Goal: Task Accomplishment & Management: Complete application form

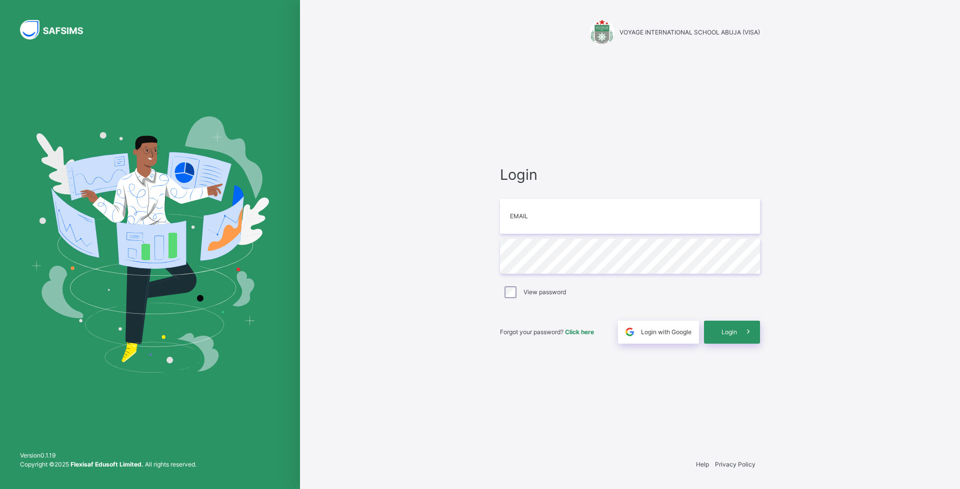
type input "**********"
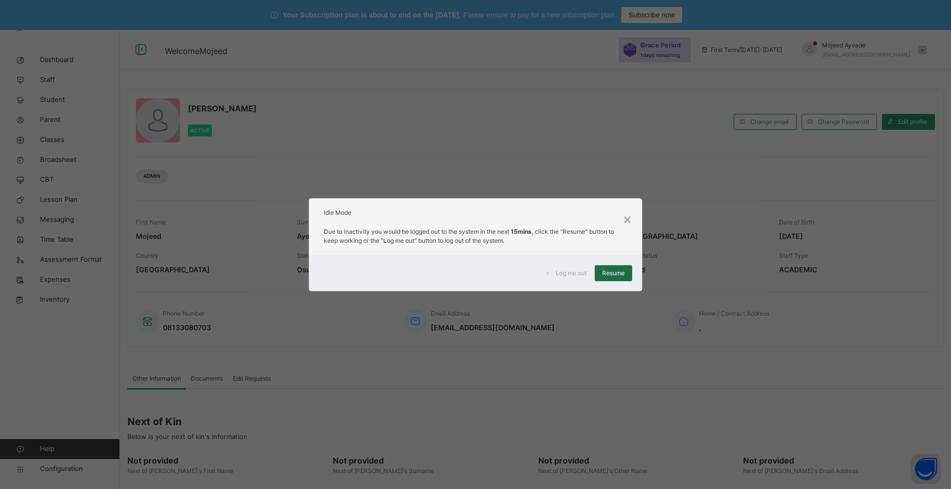
click at [604, 273] on span "Resume" at bounding box center [613, 273] width 22 height 9
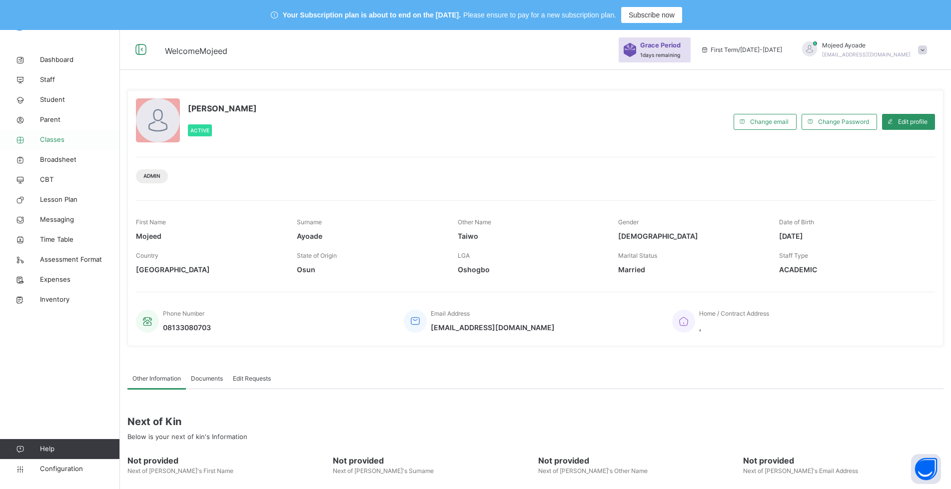
click at [46, 142] on span "Classes" at bounding box center [80, 140] width 80 height 10
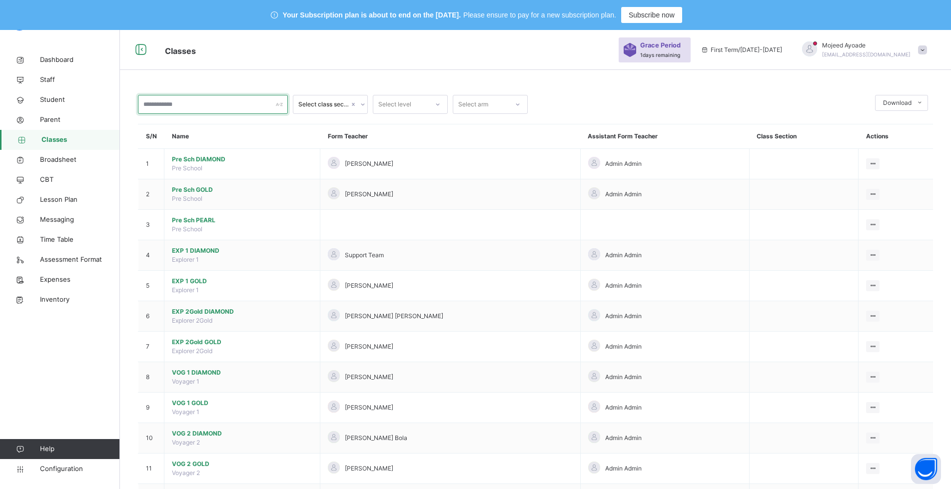
click at [163, 102] on input "text" at bounding box center [213, 104] width 150 height 19
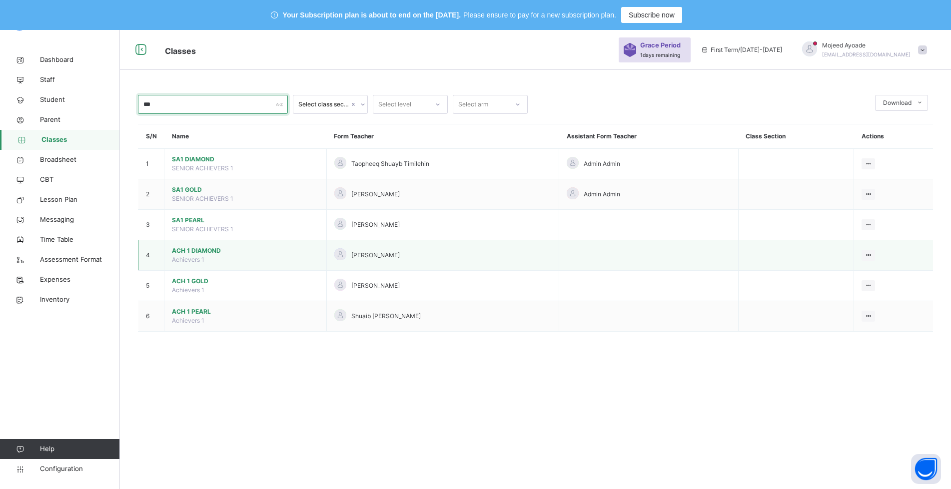
type input "***"
click at [198, 249] on span "ACH 1 DIAMOND" at bounding box center [245, 250] width 147 height 9
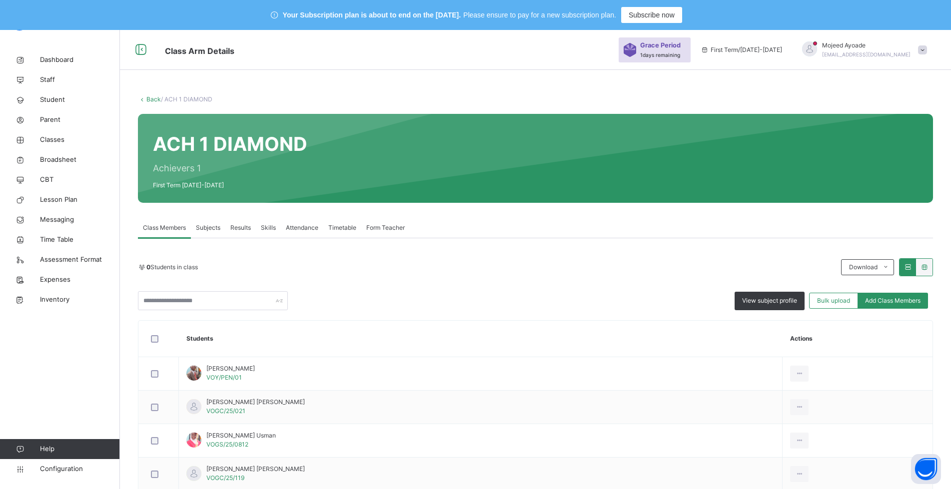
click at [216, 226] on span "Subjects" at bounding box center [208, 227] width 24 height 9
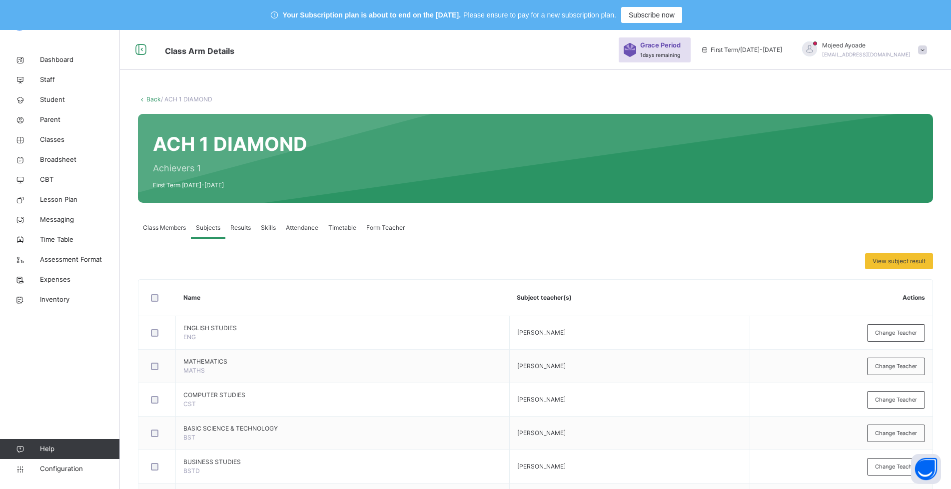
click at [165, 229] on span "Class Members" at bounding box center [164, 227] width 43 height 9
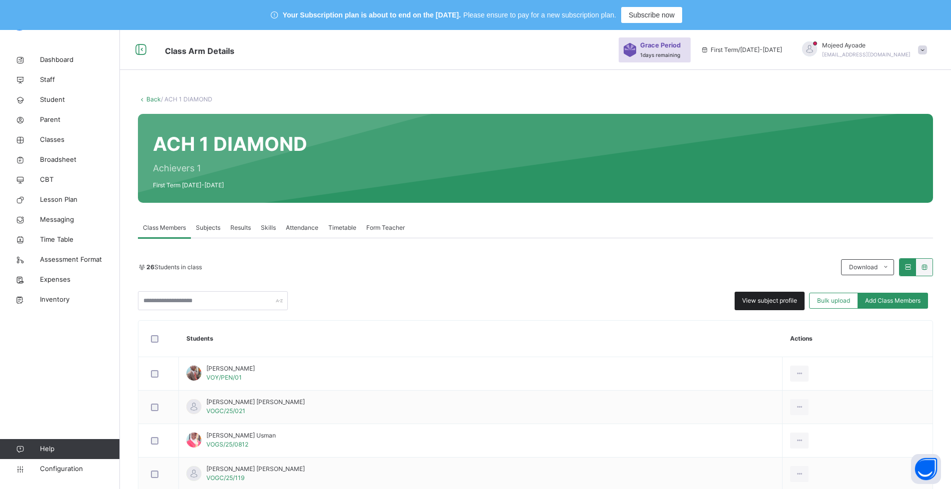
click at [761, 299] on span "View subject profile" at bounding box center [769, 300] width 55 height 9
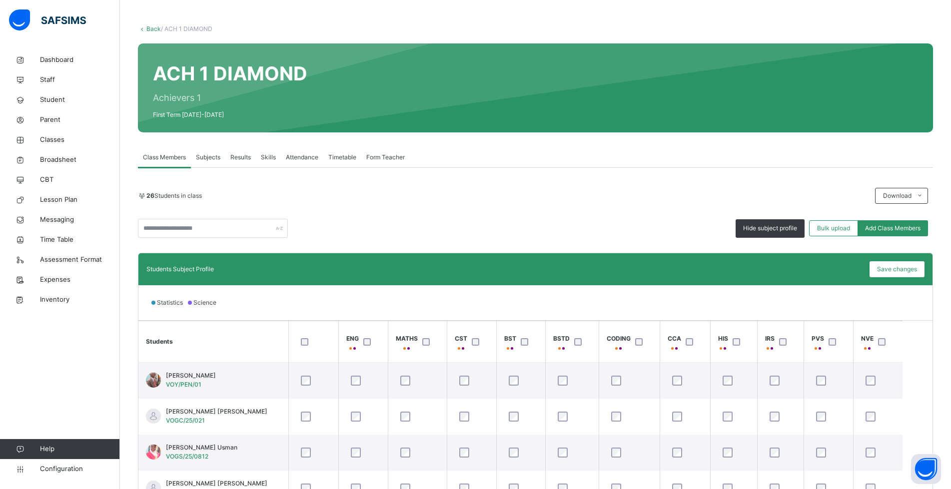
scroll to position [182, 0]
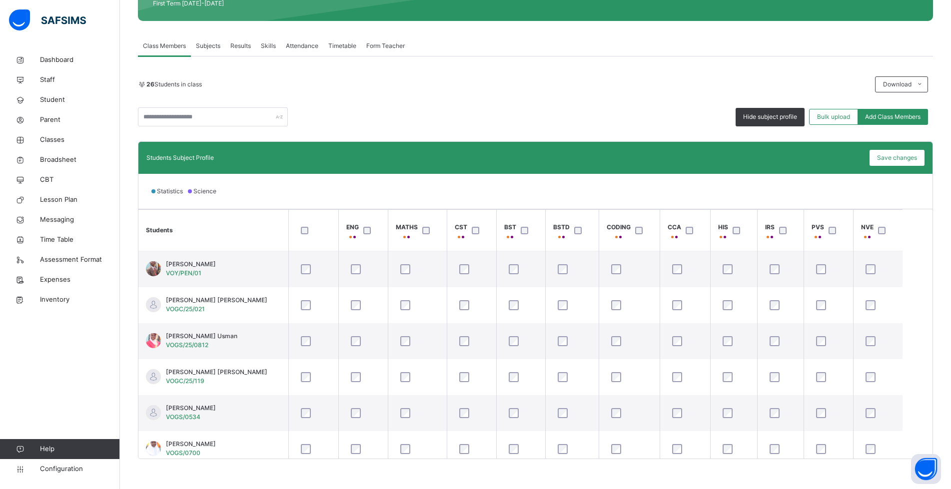
click at [209, 43] on span "Subjects" at bounding box center [208, 45] width 24 height 9
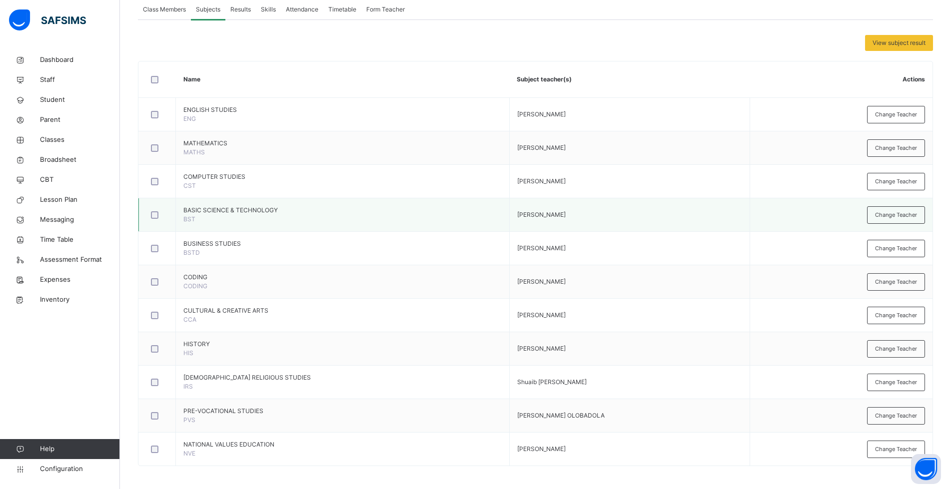
scroll to position [220, 0]
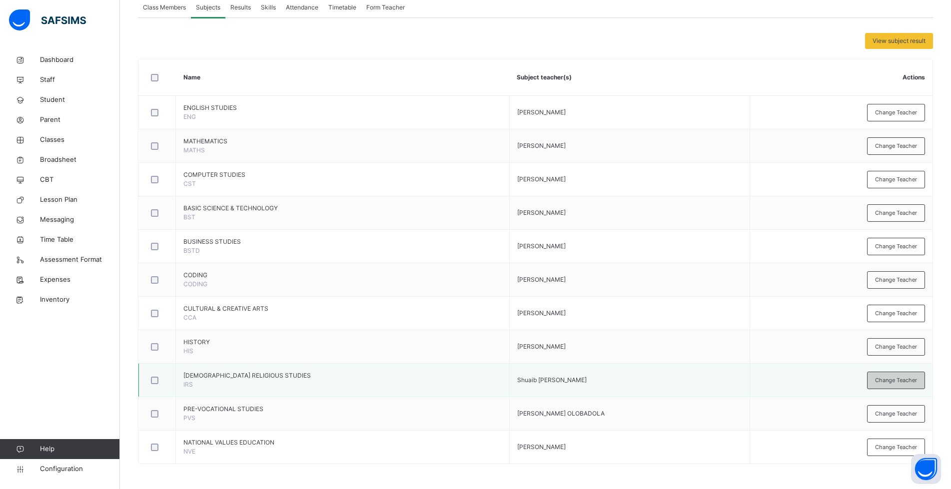
click at [891, 384] on span "Change Teacher" at bounding box center [896, 380] width 42 height 8
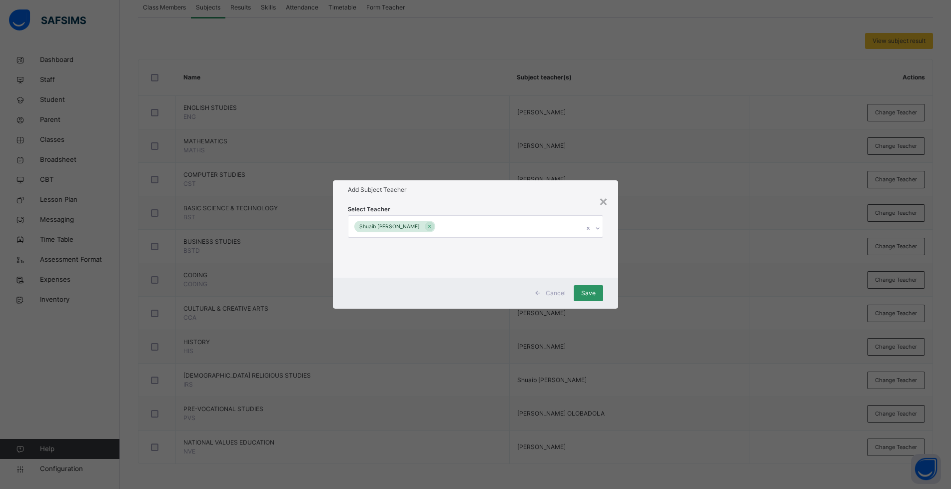
click at [471, 229] on div "Shuaib [PERSON_NAME]" at bounding box center [465, 226] width 235 height 21
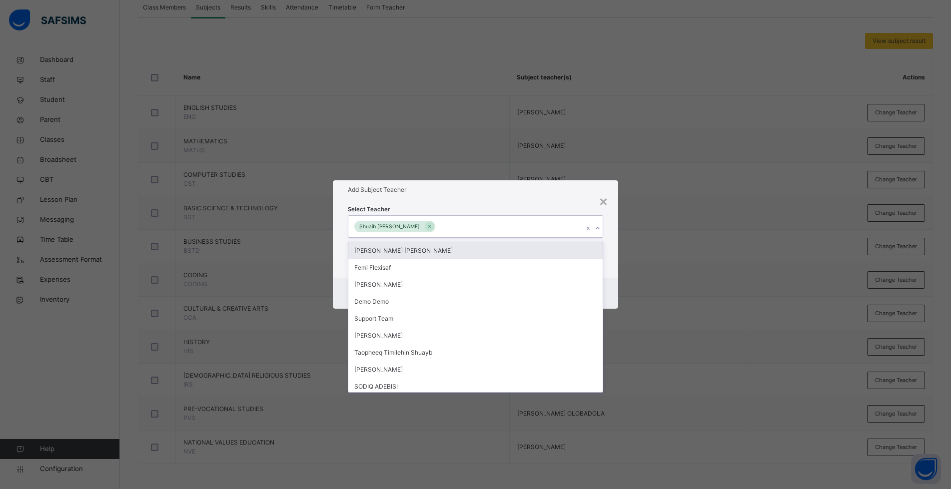
click at [483, 227] on div "Shuaib [PERSON_NAME]" at bounding box center [465, 226] width 235 height 21
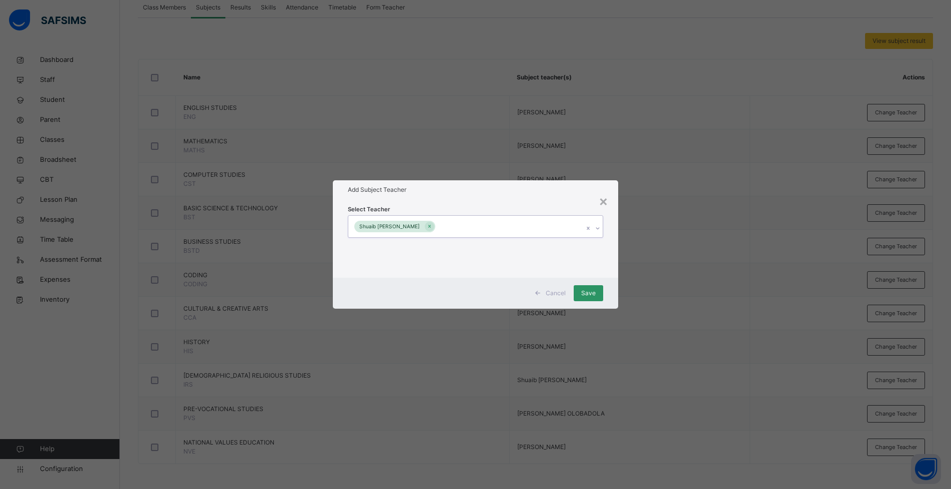
click at [652, 193] on div "× Add Subject Teacher Select Teacher 0 results available. Select is focused ,ty…" at bounding box center [475, 244] width 951 height 489
click at [606, 200] on div "×" at bounding box center [603, 200] width 9 height 21
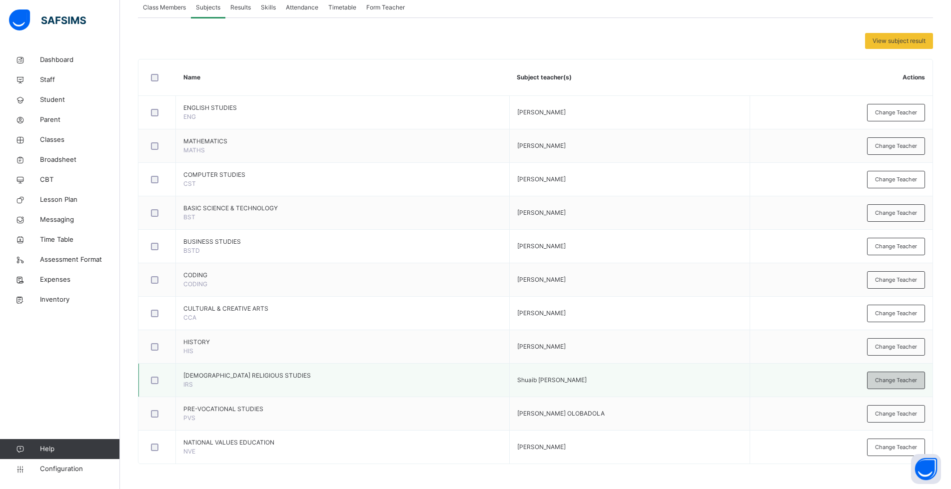
click at [891, 380] on span "Change Teacher" at bounding box center [896, 380] width 42 height 8
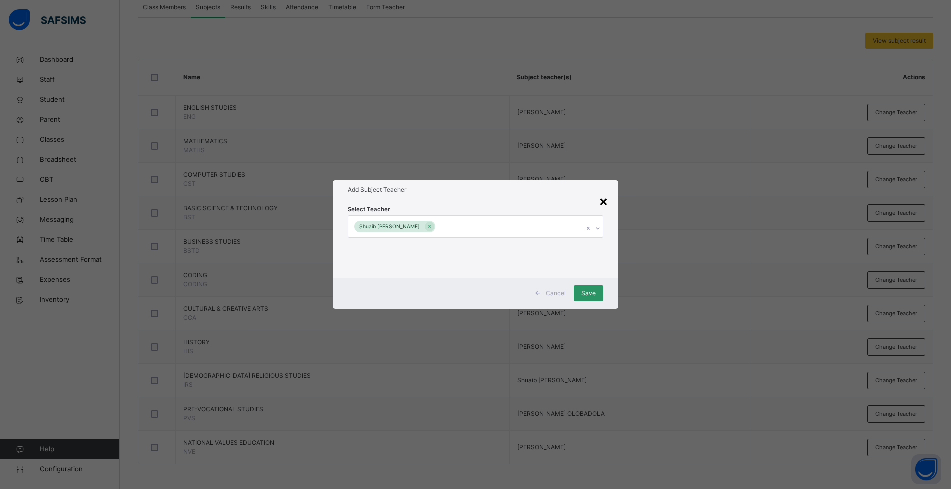
click at [604, 202] on div "×" at bounding box center [603, 200] width 9 height 21
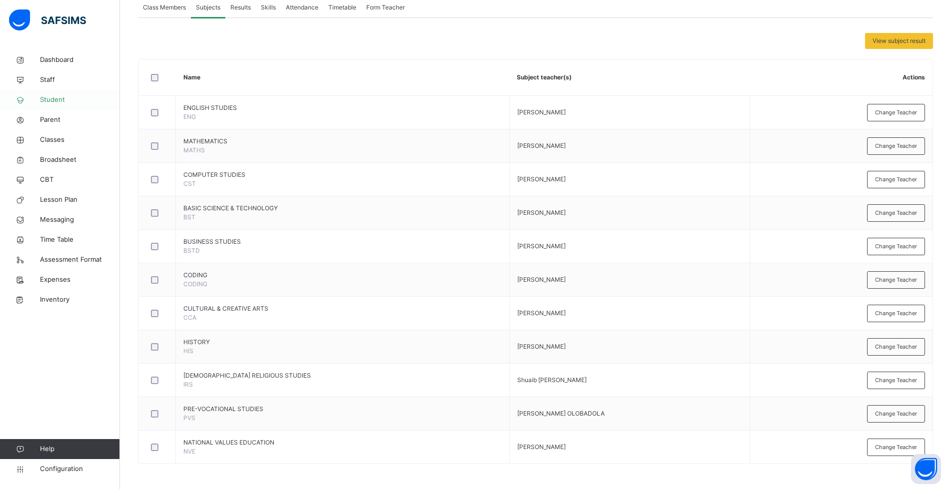
click at [52, 100] on span "Student" at bounding box center [80, 100] width 80 height 10
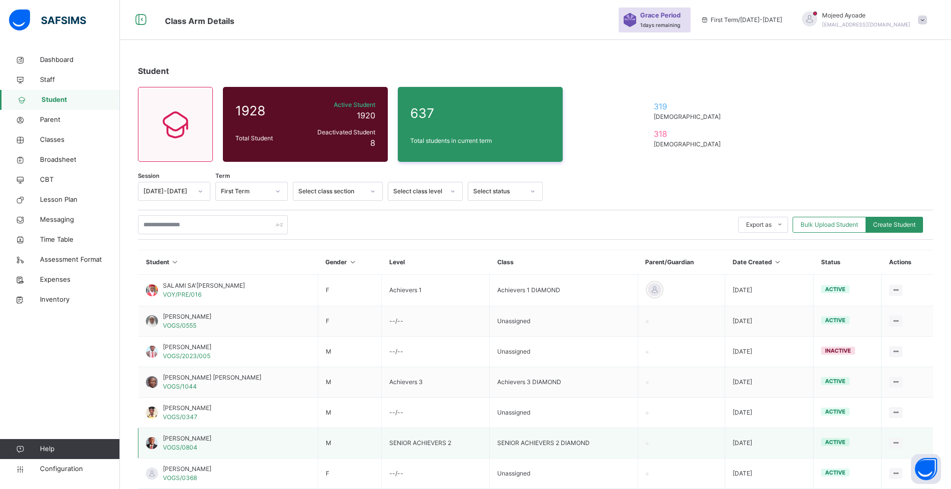
scroll to position [181, 0]
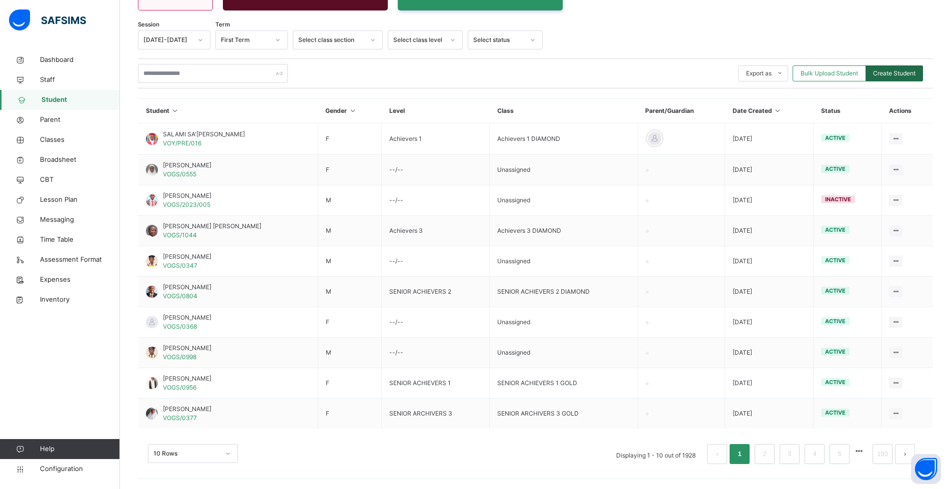
click at [898, 74] on span "Create Student" at bounding box center [894, 73] width 42 height 9
select select "**"
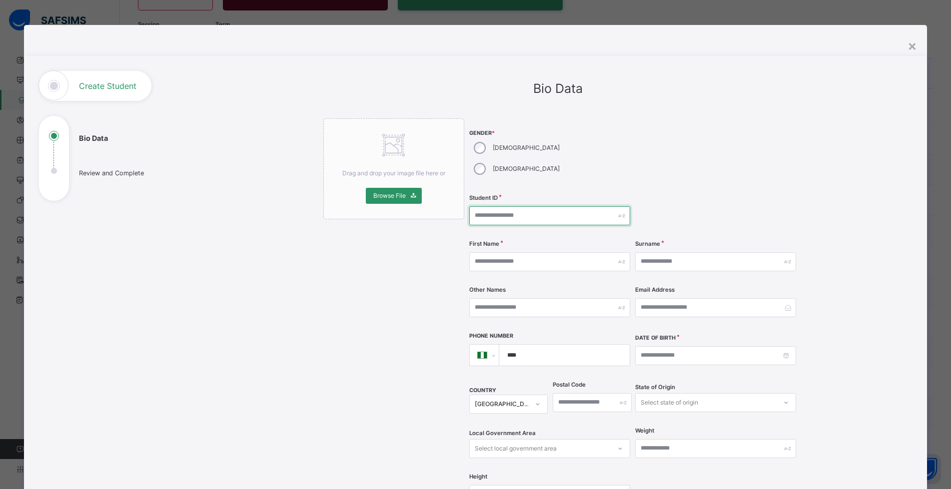
click at [507, 206] on input "text" at bounding box center [549, 215] width 161 height 19
type input "*"
type input "**********"
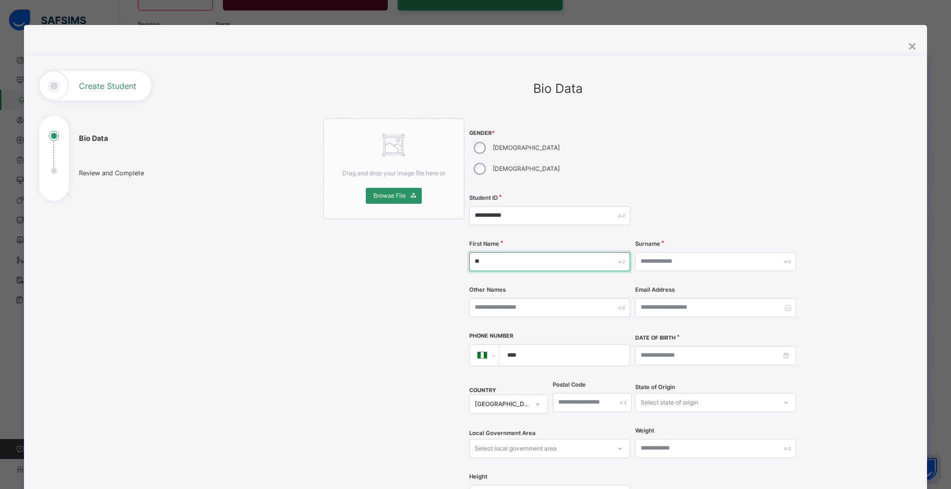
type input "*"
type input "*******"
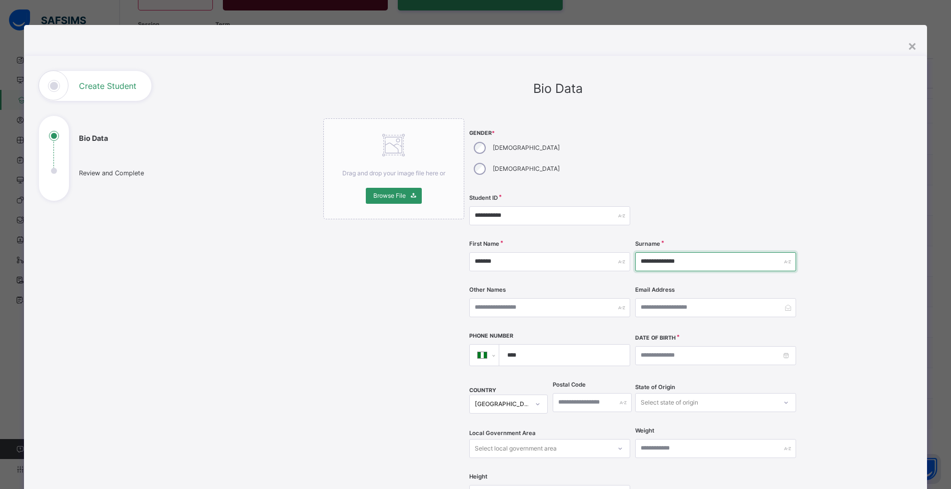
type input "**********"
click at [651, 346] on input at bounding box center [715, 355] width 161 height 19
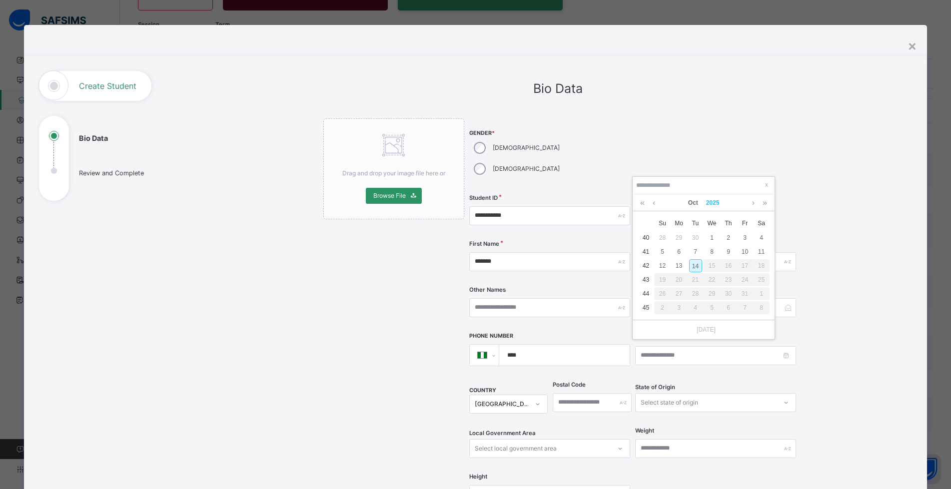
click at [713, 201] on link "2025" at bounding box center [712, 202] width 21 height 17
click at [642, 203] on link at bounding box center [640, 203] width 15 height 19
click at [747, 234] on link "2011" at bounding box center [747, 231] width 23 height 18
click at [745, 266] on div "14" at bounding box center [745, 265] width 13 height 13
type input "**********"
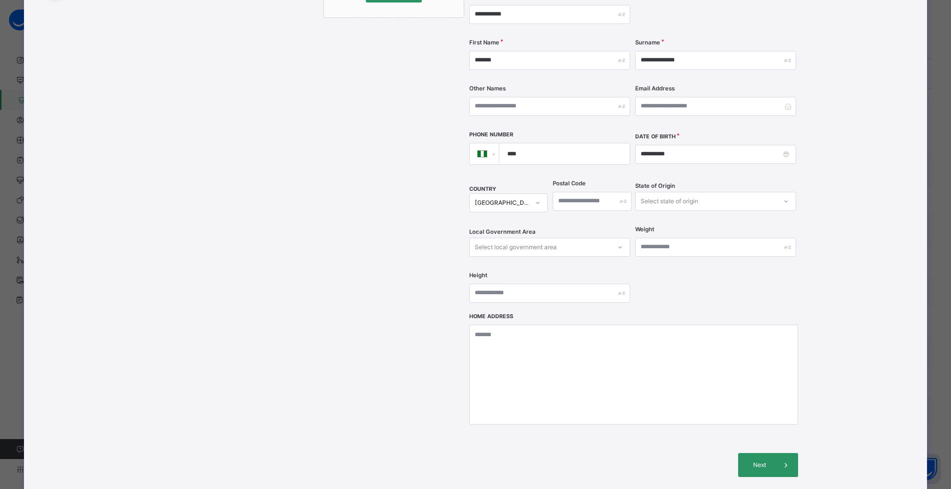
scroll to position [277, 0]
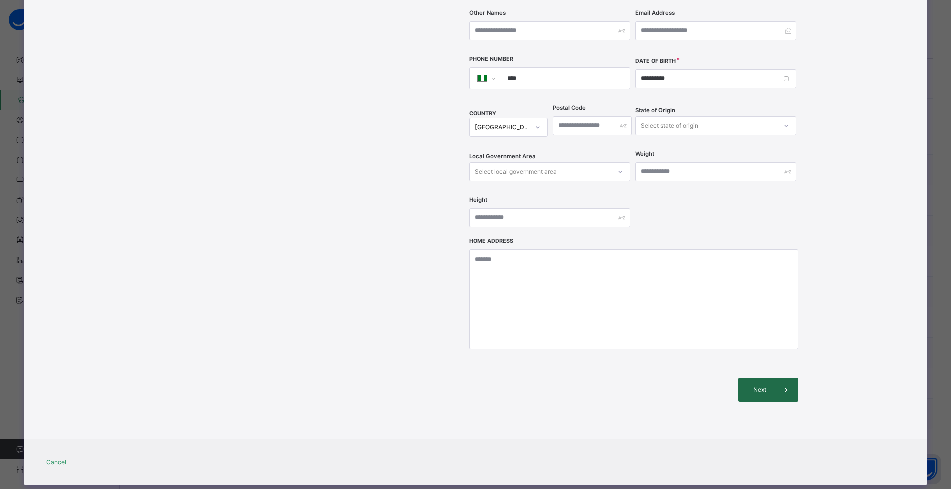
click at [759, 385] on span "Next" at bounding box center [760, 389] width 28 height 9
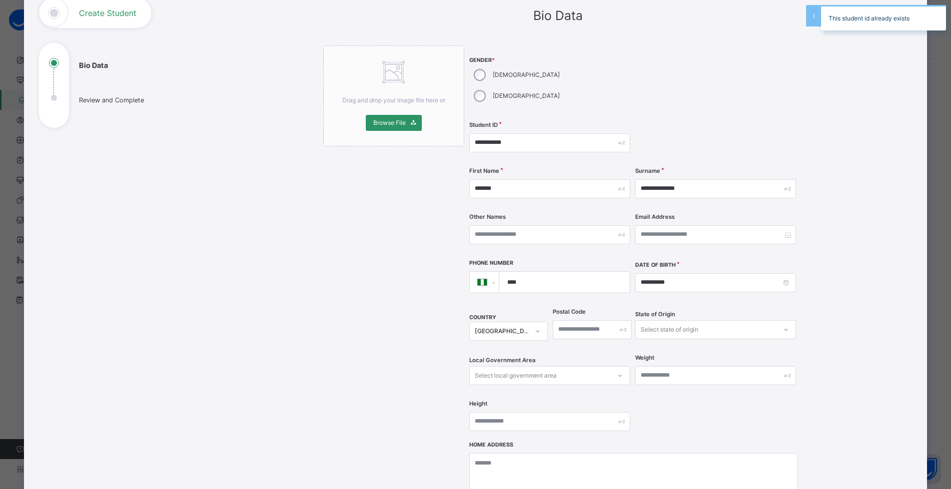
scroll to position [0, 0]
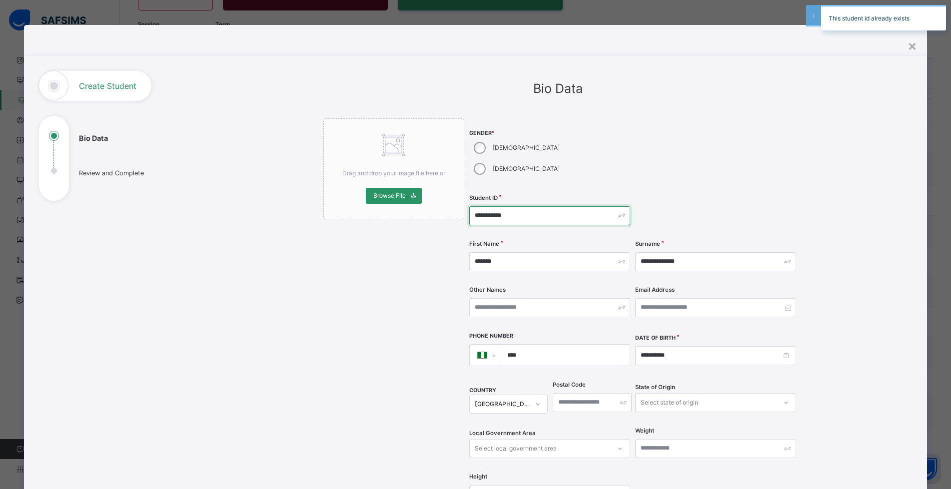
click at [528, 206] on input "**********" at bounding box center [549, 215] width 161 height 19
type input "**********"
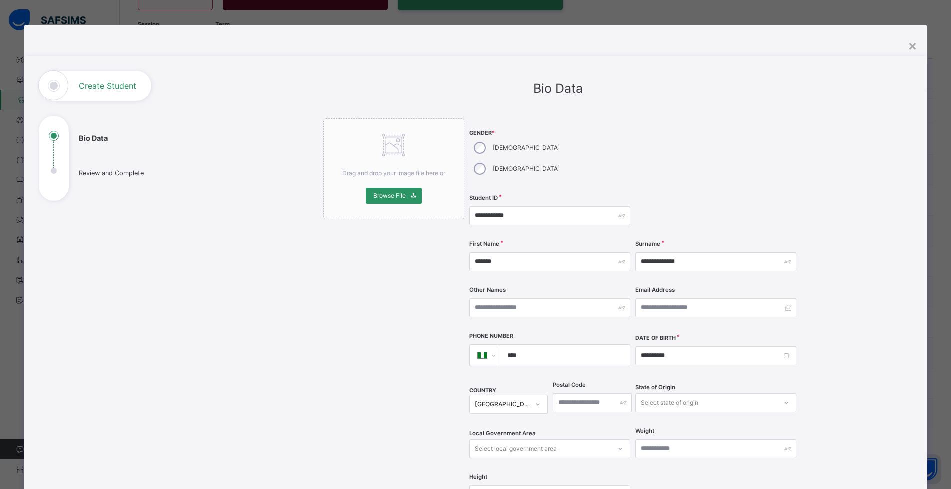
click at [720, 158] on div at bounding box center [715, 154] width 161 height 72
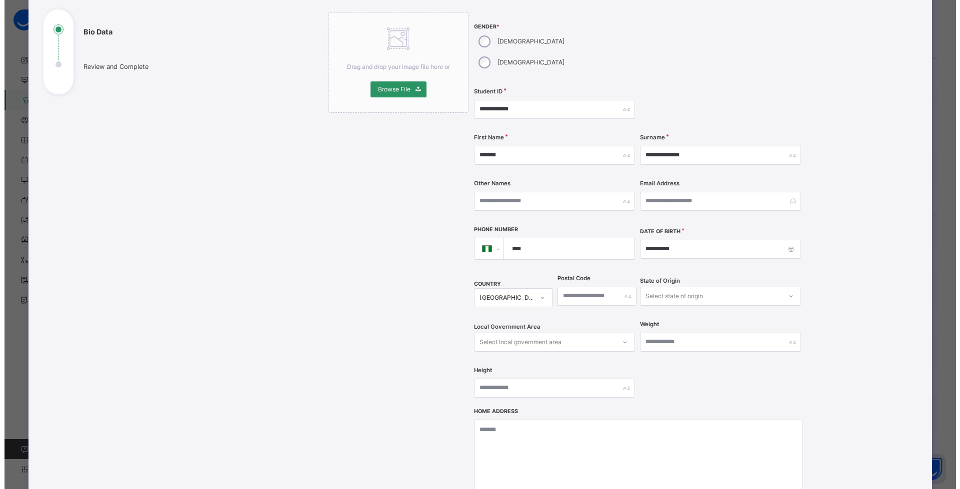
scroll to position [250, 0]
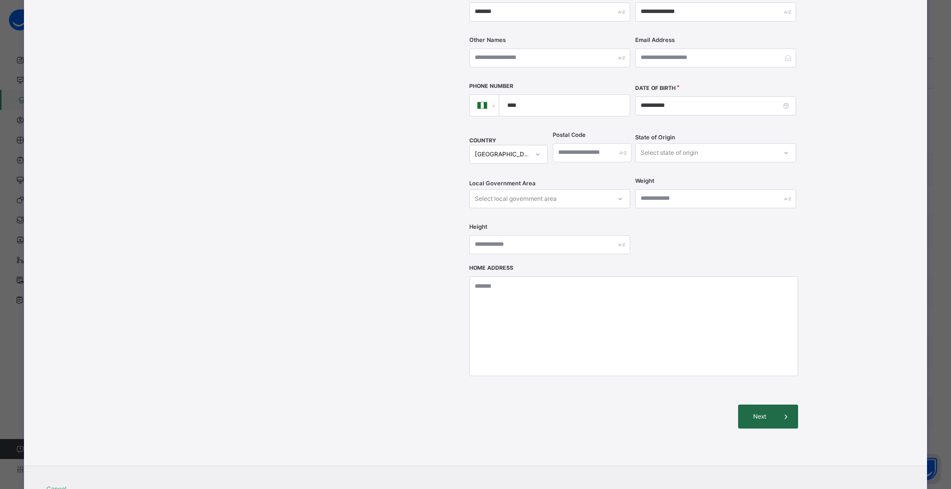
click at [759, 412] on span "Next" at bounding box center [760, 416] width 28 height 9
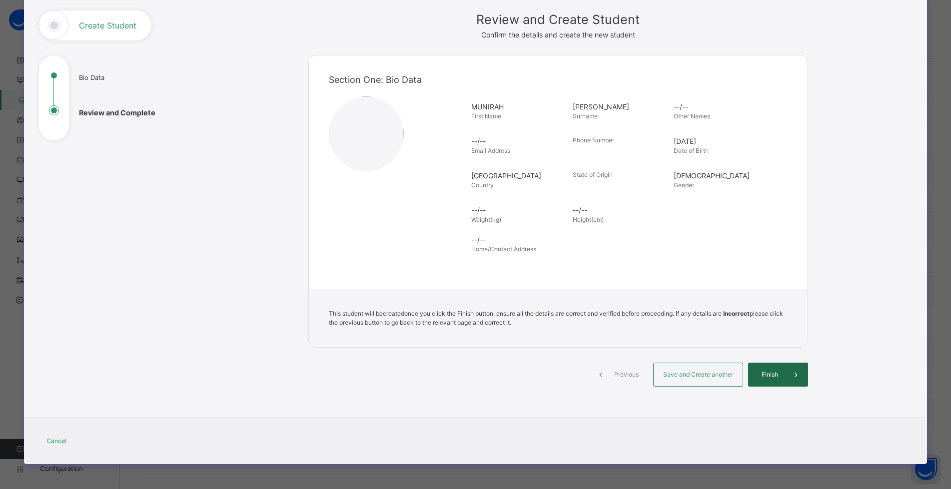
scroll to position [60, 0]
click at [766, 373] on span "Finish" at bounding box center [774, 374] width 28 height 9
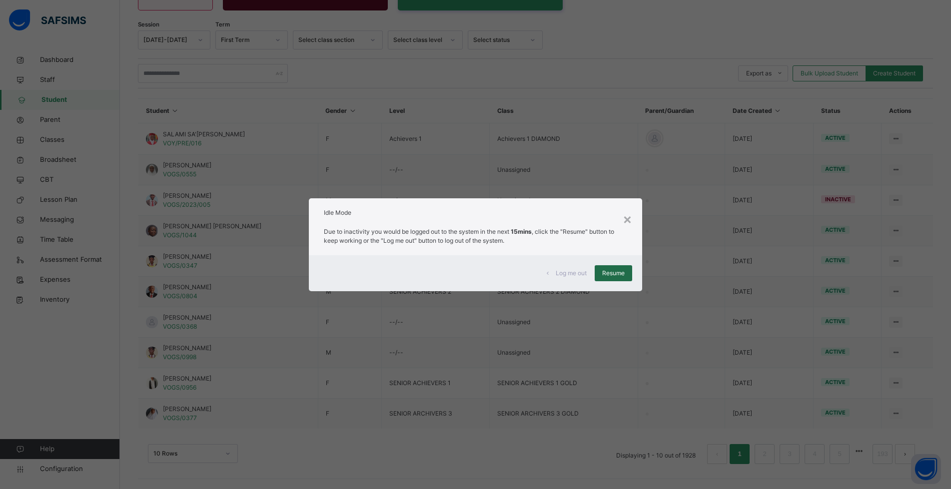
click at [608, 272] on span "Resume" at bounding box center [613, 273] width 22 height 9
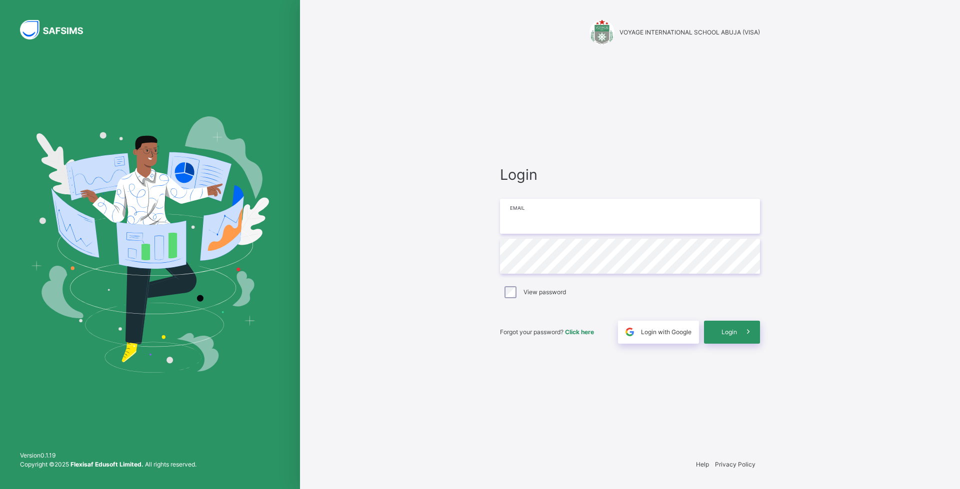
click at [519, 212] on input "email" at bounding box center [630, 216] width 260 height 35
type input "**********"
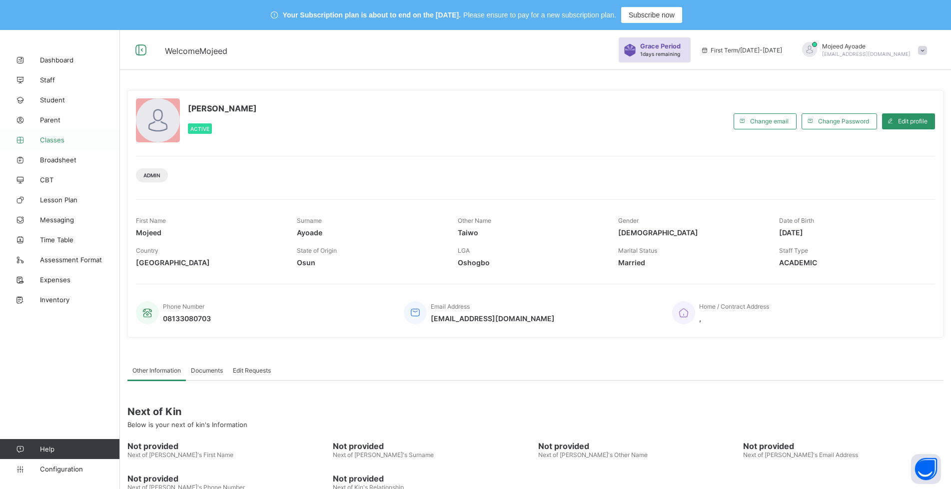
click at [54, 138] on span "Classes" at bounding box center [80, 140] width 80 height 8
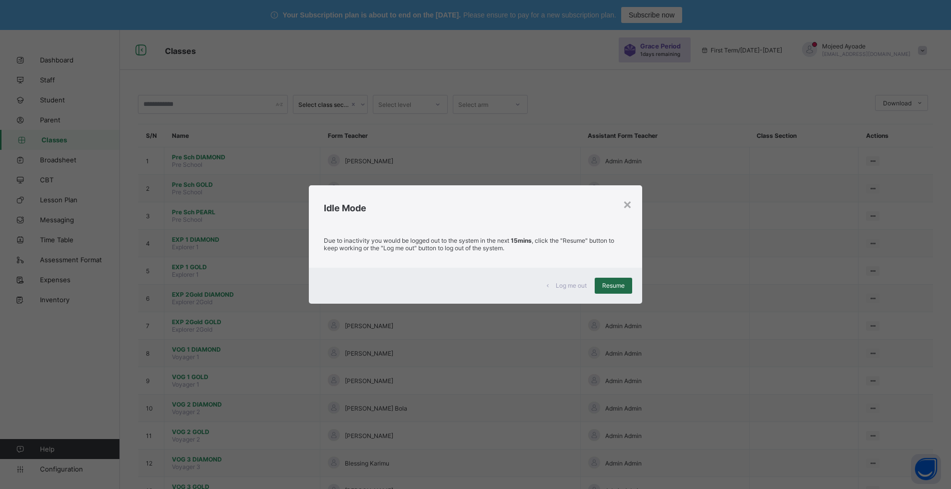
click at [608, 285] on span "Resume" at bounding box center [613, 285] width 22 height 7
click at [603, 286] on div "Resume" at bounding box center [613, 286] width 37 height 16
